Goal: Information Seeking & Learning: Learn about a topic

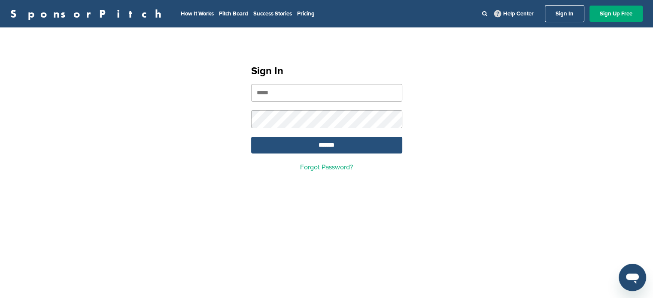
type input "**********"
click at [366, 140] on input "*******" at bounding box center [326, 145] width 151 height 17
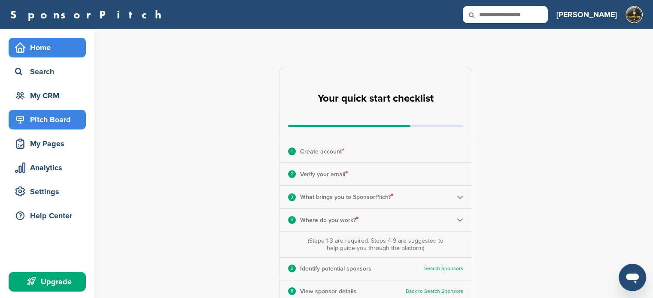
click at [50, 118] on div "Pitch Board" at bounding box center [49, 119] width 73 height 15
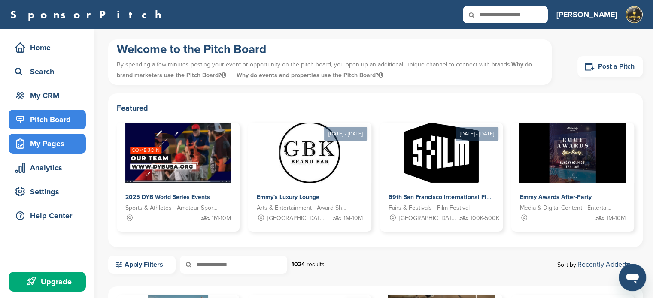
click at [52, 145] on div "My Pages" at bounding box center [49, 143] width 73 height 15
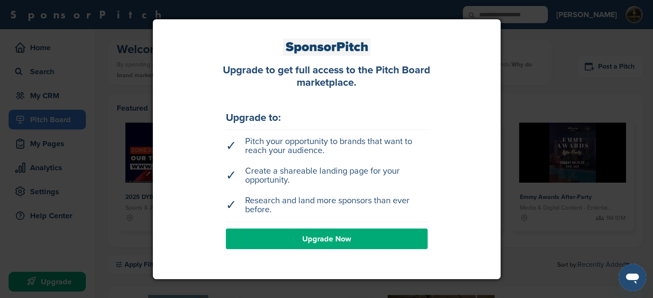
click at [269, 156] on li "✓ Pitch your opportunity to brands that want to reach your audience." at bounding box center [327, 146] width 202 height 27
click at [359, 233] on link "Upgrade Now" at bounding box center [327, 239] width 202 height 21
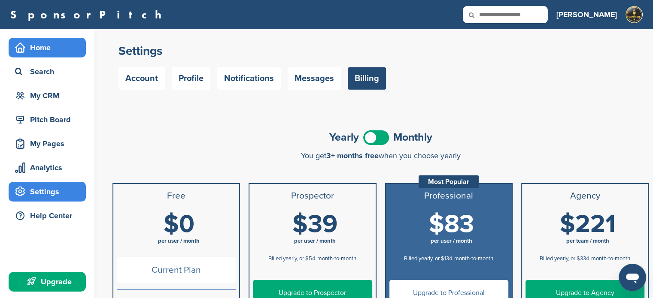
click at [40, 45] on div "Home" at bounding box center [49, 47] width 73 height 15
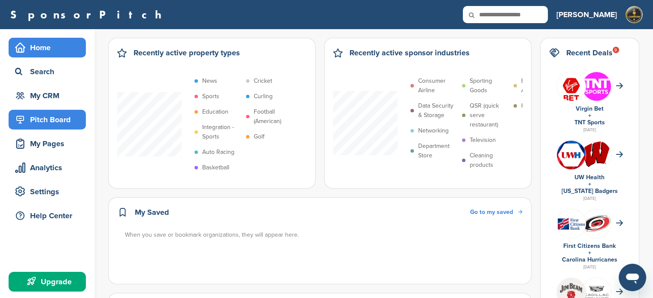
click at [45, 116] on div "Pitch Board" at bounding box center [49, 119] width 73 height 15
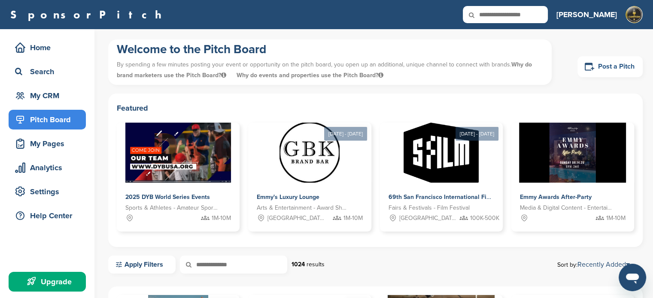
click at [618, 69] on link "Post a Pitch" at bounding box center [609, 66] width 65 height 21
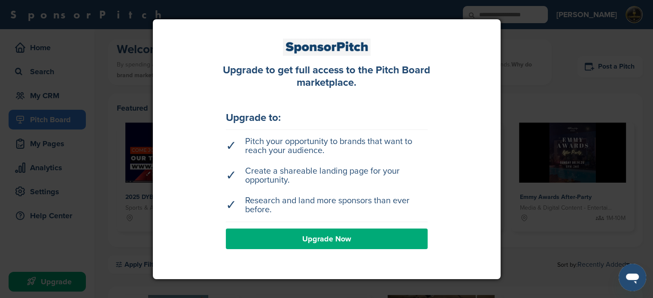
click at [286, 238] on link "Upgrade Now" at bounding box center [327, 239] width 202 height 21
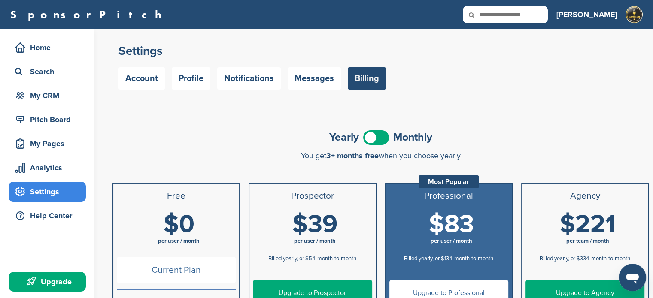
click at [32, 66] on div "Search" at bounding box center [49, 71] width 73 height 15
click at [33, 44] on div "Home" at bounding box center [49, 47] width 73 height 15
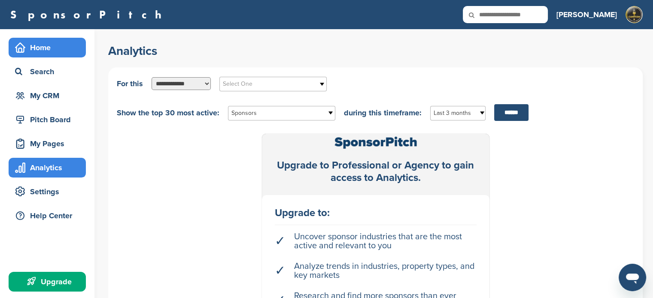
click at [45, 45] on div "Home" at bounding box center [49, 47] width 73 height 15
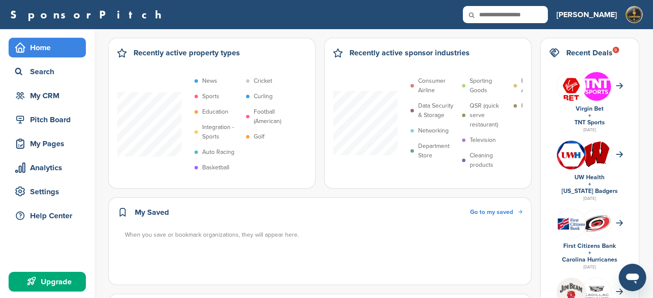
click at [213, 129] on p "Integration - Sports" at bounding box center [221, 132] width 39 height 19
click at [267, 97] on p "Curling" at bounding box center [263, 96] width 19 height 9
click at [258, 121] on p "Football (American)" at bounding box center [273, 116] width 39 height 19
click at [257, 134] on p "Golf" at bounding box center [259, 136] width 11 height 9
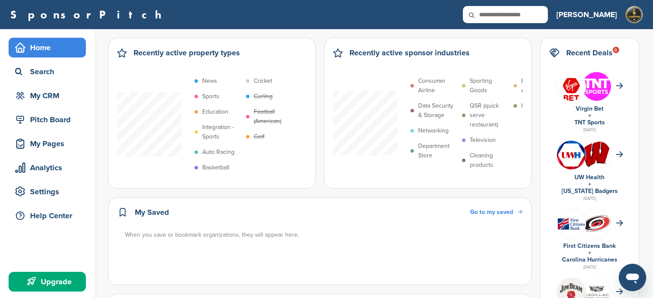
click at [215, 151] on p "Auto Racing" at bounding box center [218, 152] width 32 height 9
click at [214, 110] on p "Education" at bounding box center [215, 111] width 26 height 9
click at [217, 169] on p "Basketball" at bounding box center [215, 167] width 27 height 9
drag, startPoint x: 167, startPoint y: 48, endPoint x: 123, endPoint y: 54, distance: 44.6
click at [166, 48] on h2 "Recently active property types" at bounding box center [186, 53] width 106 height 12
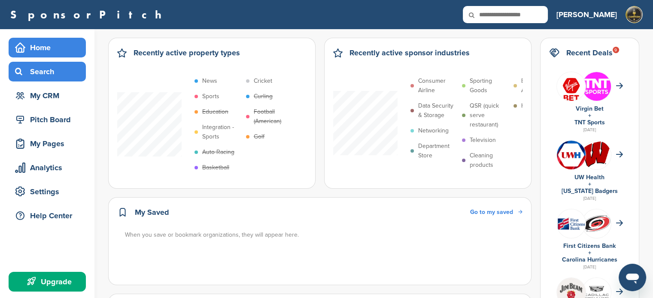
click at [41, 69] on div "Search" at bounding box center [49, 71] width 73 height 15
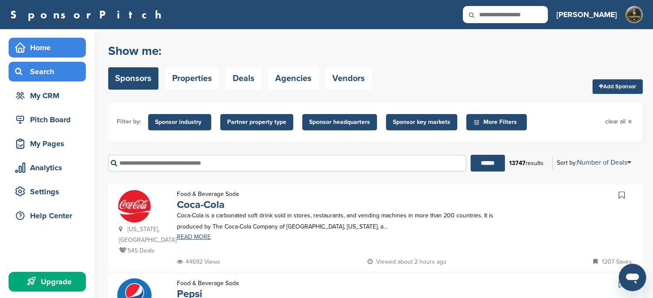
click at [44, 45] on div "Home" at bounding box center [49, 47] width 73 height 15
click at [38, 68] on div "Search" at bounding box center [49, 71] width 73 height 15
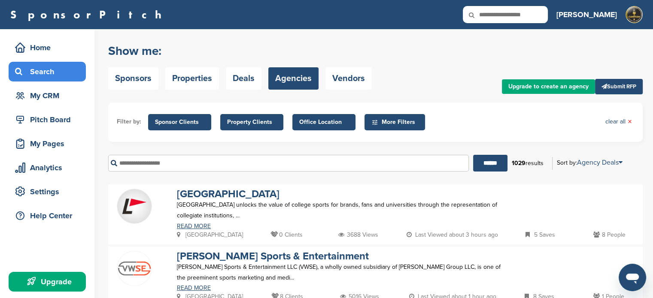
click at [29, 72] on div "Search" at bounding box center [49, 71] width 73 height 15
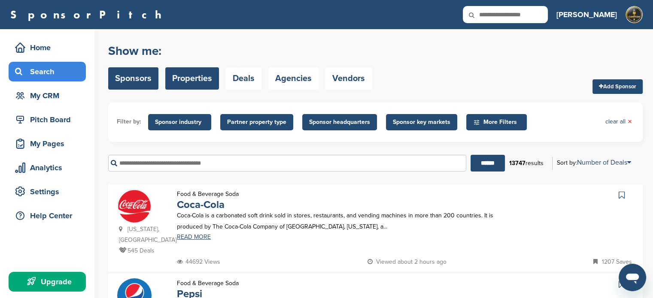
click at [205, 81] on link "Properties" at bounding box center [192, 78] width 54 height 22
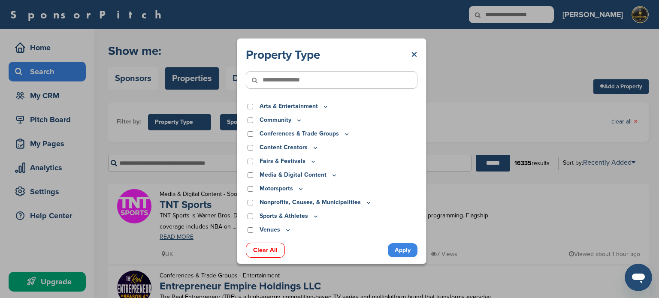
click at [414, 53] on link "×" at bounding box center [414, 54] width 6 height 15
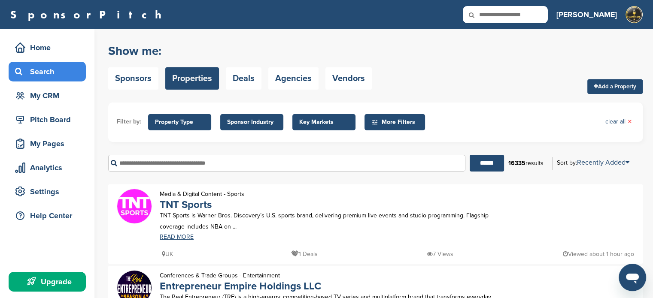
click at [327, 121] on span "Key Markets" at bounding box center [323, 122] width 49 height 9
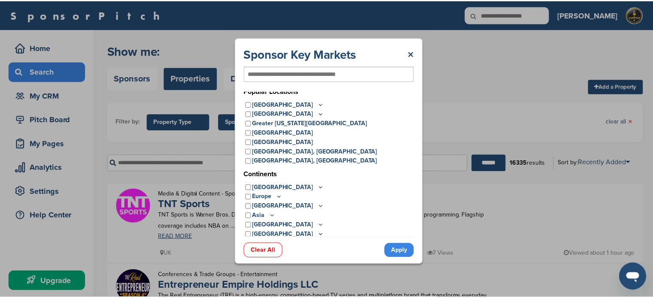
scroll to position [7, 0]
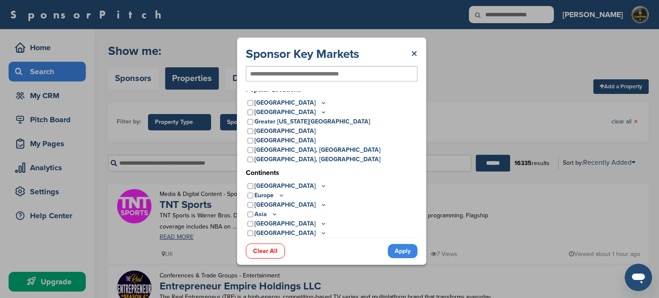
click at [412, 49] on link "×" at bounding box center [414, 53] width 6 height 15
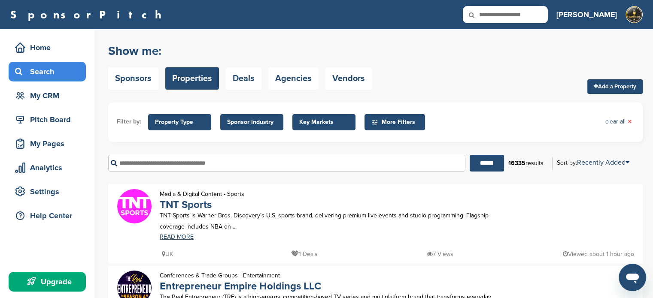
click at [526, 90] on div "Show me: Sponsors Properties Deals Agencies Vendors Add a Property" at bounding box center [375, 66] width 534 height 54
click at [47, 144] on div "My Pages" at bounding box center [49, 143] width 73 height 15
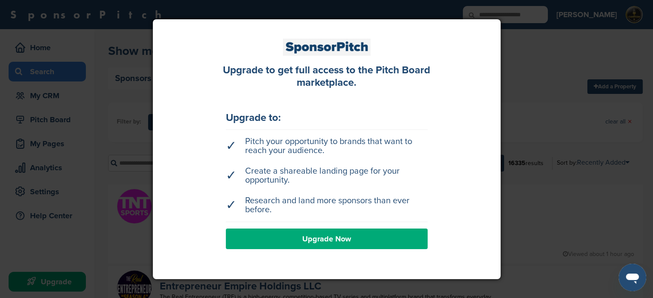
click at [548, 85] on div at bounding box center [326, 149] width 653 height 298
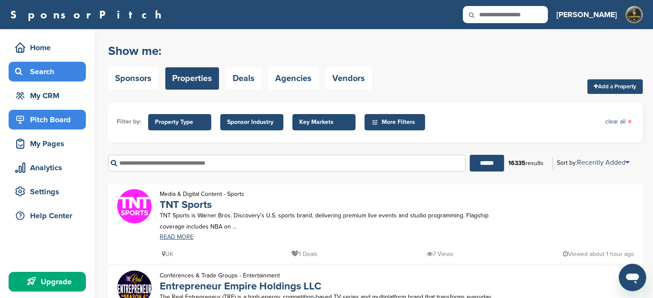
click at [39, 118] on div "Pitch Board" at bounding box center [49, 119] width 73 height 15
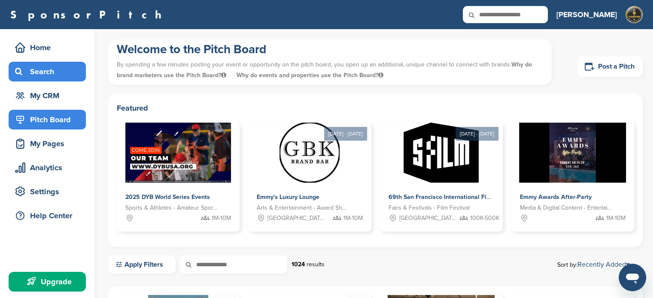
click at [47, 73] on div "Search" at bounding box center [49, 71] width 73 height 15
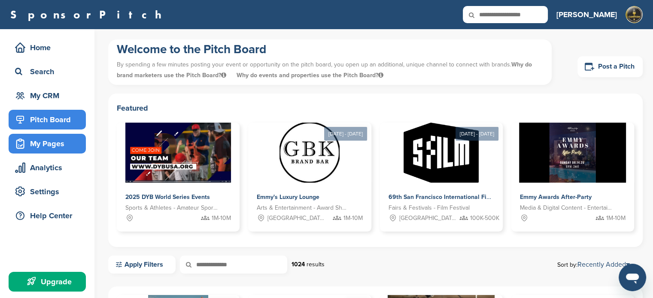
click at [43, 139] on div "My Pages" at bounding box center [49, 143] width 73 height 15
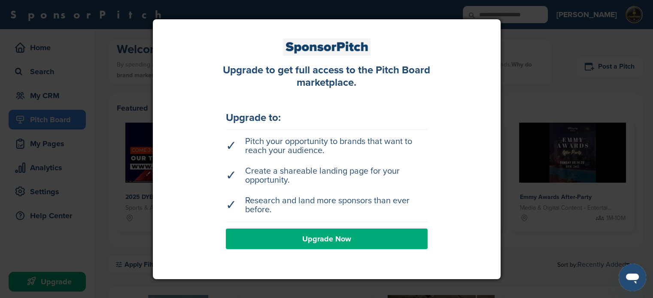
click at [42, 170] on div at bounding box center [326, 149] width 653 height 298
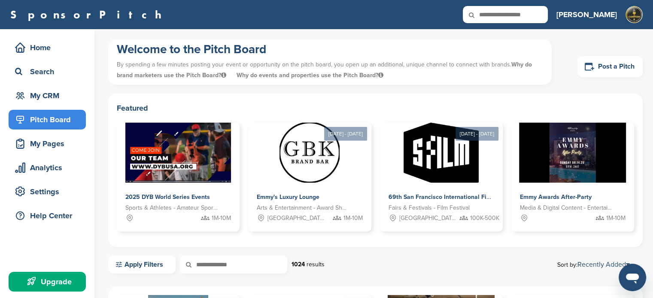
click at [42, 170] on div "Analytics" at bounding box center [49, 167] width 73 height 15
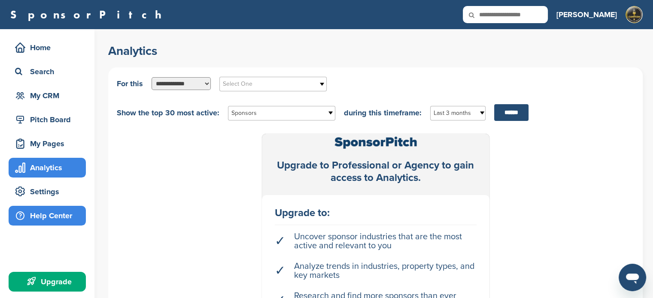
click at [33, 218] on div "Help Center" at bounding box center [49, 215] width 73 height 15
click at [39, 169] on div "Analytics" at bounding box center [49, 167] width 73 height 15
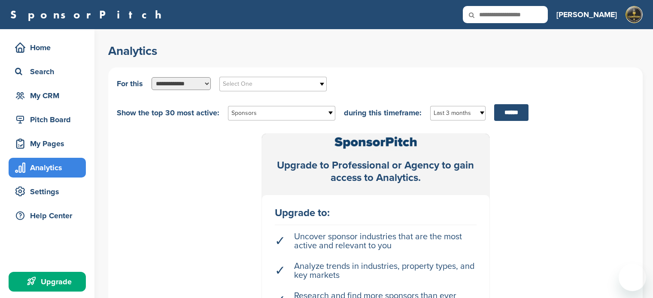
click at [50, 143] on div "My Pages" at bounding box center [49, 143] width 73 height 15
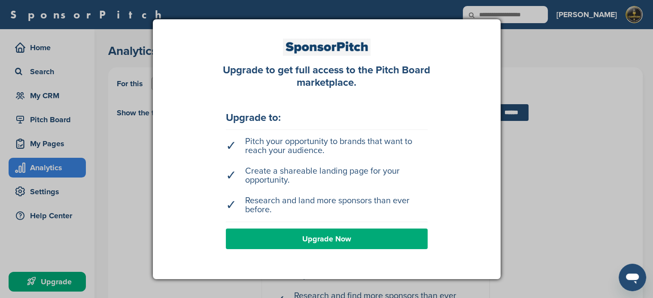
click at [539, 88] on div at bounding box center [326, 149] width 653 height 298
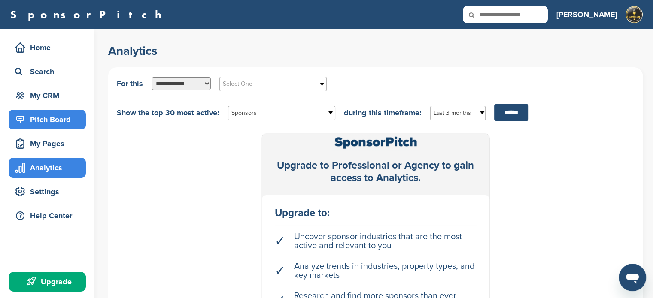
click at [43, 116] on div "Pitch Board" at bounding box center [49, 119] width 73 height 15
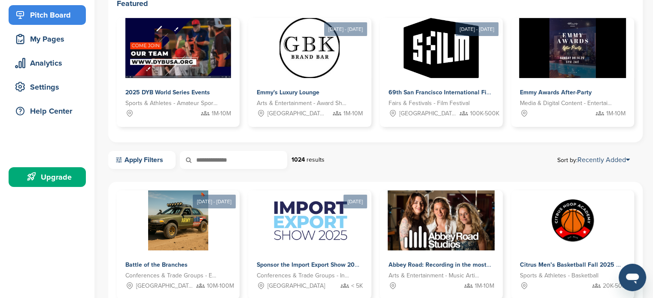
scroll to position [172, 0]
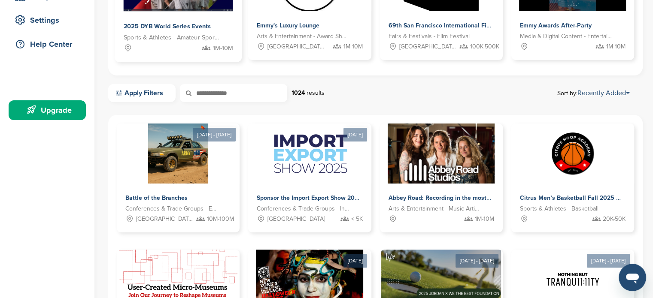
click at [160, 33] on span "Sports & Athletes - Amateur Sports Leagues" at bounding box center [172, 38] width 96 height 10
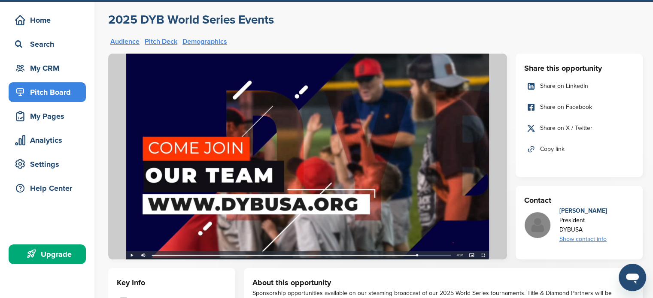
scroll to position [43, 0]
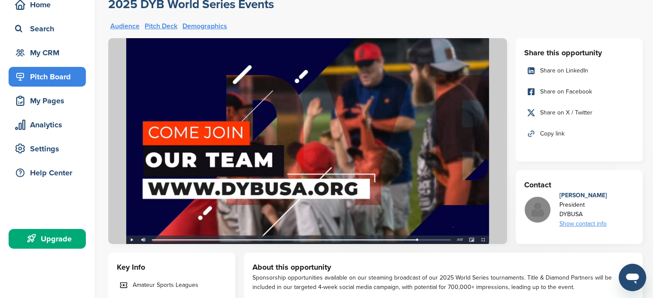
click at [204, 25] on link "Demographics" at bounding box center [204, 26] width 45 height 7
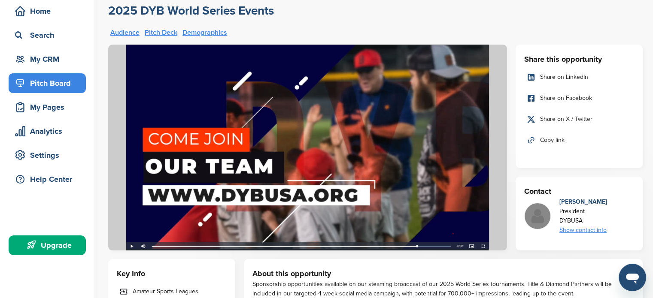
scroll to position [0, 0]
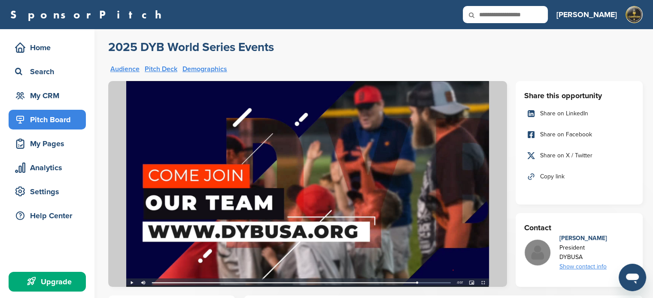
click at [127, 68] on link "Audience" at bounding box center [124, 69] width 29 height 7
click at [173, 67] on link "Pitch Deck" at bounding box center [161, 69] width 33 height 7
click at [61, 120] on div "Pitch Board" at bounding box center [49, 119] width 73 height 15
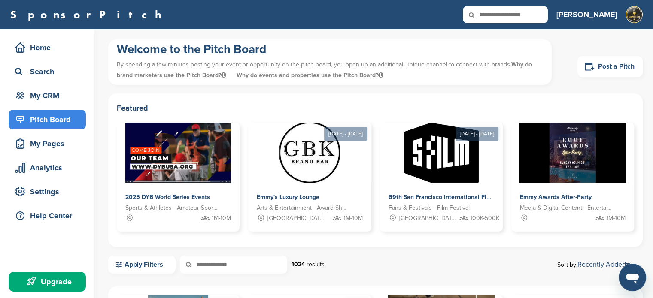
click at [50, 118] on div "Pitch Board" at bounding box center [49, 119] width 73 height 15
click at [53, 144] on div "My Pages" at bounding box center [49, 143] width 73 height 15
